Goal: Transaction & Acquisition: Subscribe to service/newsletter

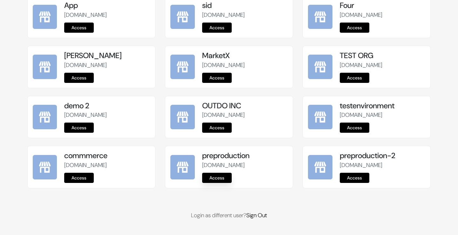
scroll to position [802, 0]
click at [220, 178] on link "Access" at bounding box center [217, 178] width 30 height 10
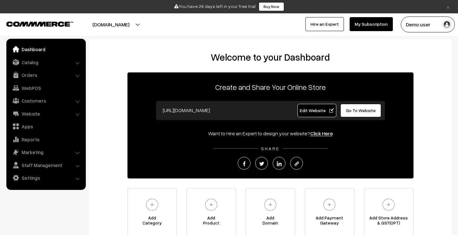
click at [429, 23] on button "Demo user" at bounding box center [428, 25] width 54 height 16
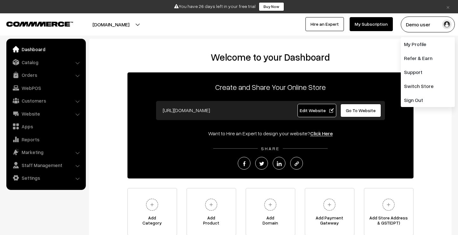
click at [383, 32] on div "Demo user My Profile Refer & Earn Support Switch Store Sign Out Hire an Expert …" at bounding box center [346, 25] width 234 height 16
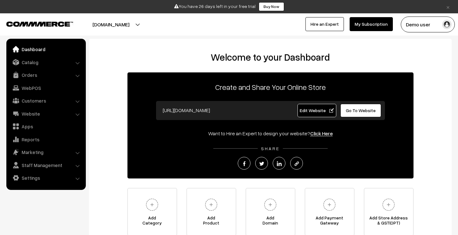
click at [382, 26] on link "My Subscription" at bounding box center [370, 24] width 43 height 14
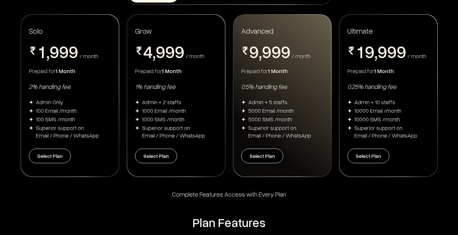
scroll to position [94, 0]
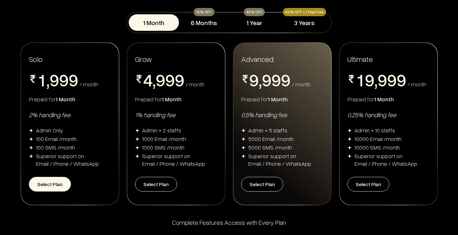
click at [57, 186] on button "Select Plan" at bounding box center [50, 184] width 42 height 15
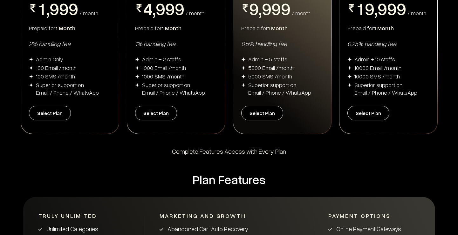
scroll to position [192, 0]
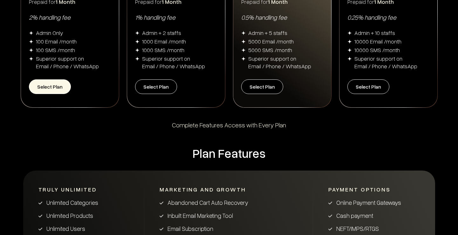
click at [61, 92] on button "Select Plan" at bounding box center [50, 86] width 42 height 15
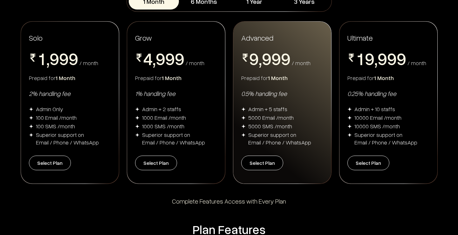
scroll to position [149, 0]
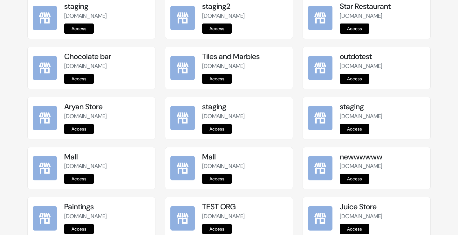
scroll to position [471, 0]
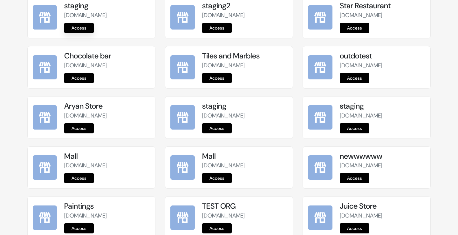
click at [76, 27] on link "Access" at bounding box center [79, 28] width 30 height 10
click at [215, 23] on link "Access" at bounding box center [217, 28] width 30 height 10
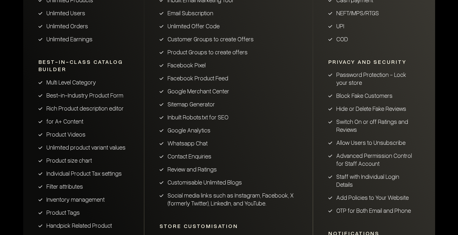
scroll to position [422, 0]
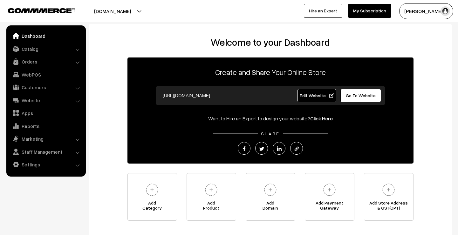
click at [364, 11] on link "My Subscription" at bounding box center [369, 11] width 43 height 14
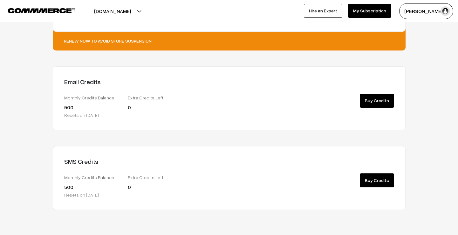
scroll to position [117, 0]
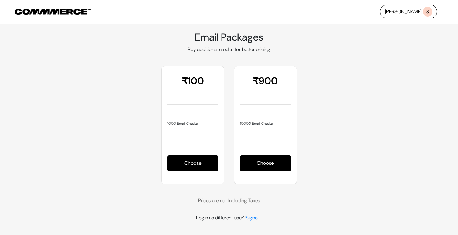
click at [377, 132] on div "₹100 1000 Email Credits ₹ 100 1000 Email Credits Choose ₹900" at bounding box center [229, 125] width 362 height 118
